Goal: Information Seeking & Learning: Check status

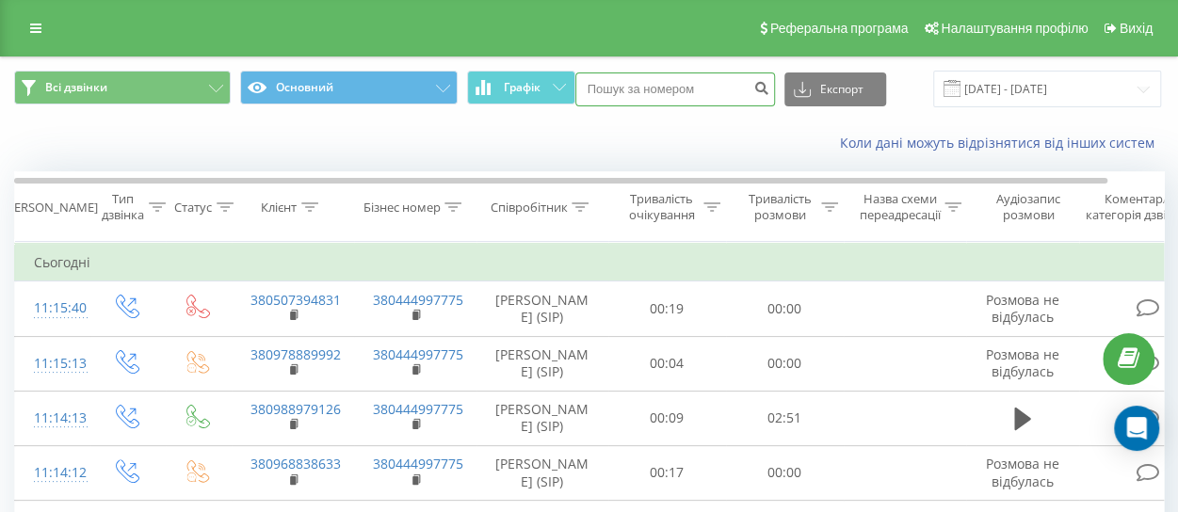
click at [679, 90] on input at bounding box center [675, 89] width 200 height 34
paste input "380686942526"
type input "380686942526"
click at [754, 89] on icon "submit" at bounding box center [762, 85] width 16 height 11
